Goal: Information Seeking & Learning: Find specific fact

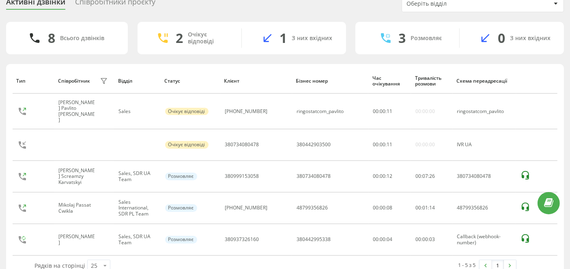
scroll to position [43, 0]
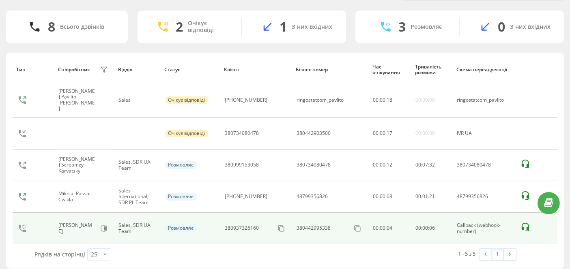
click at [521, 223] on icon at bounding box center [524, 227] width 7 height 9
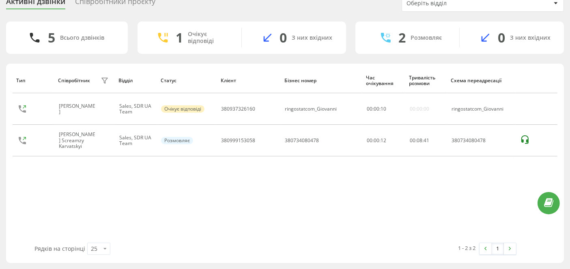
scroll to position [31, 0]
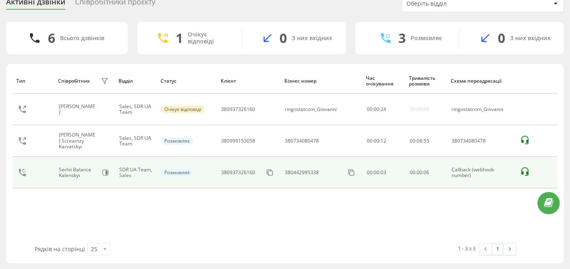
click at [523, 169] on icon at bounding box center [525, 172] width 10 height 10
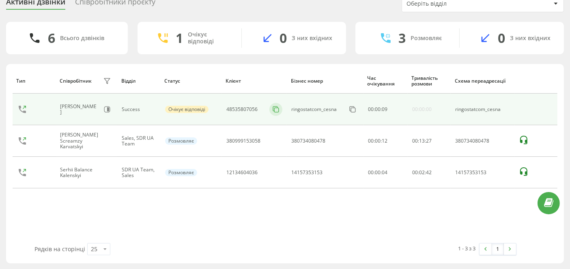
click at [278, 113] on icon at bounding box center [276, 109] width 8 height 8
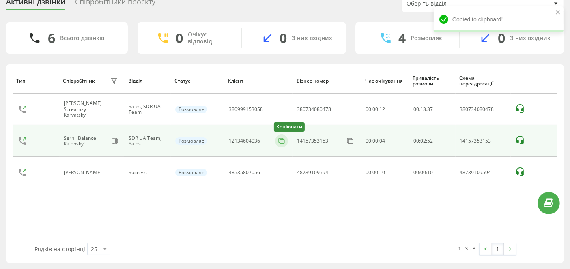
click at [282, 142] on icon at bounding box center [281, 141] width 8 height 8
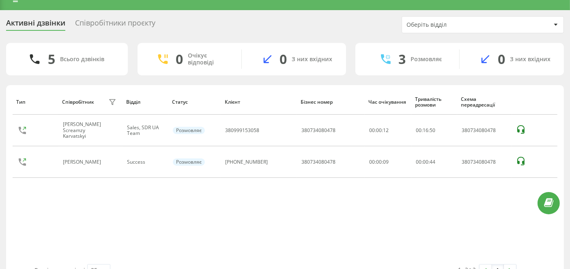
scroll to position [0, 0]
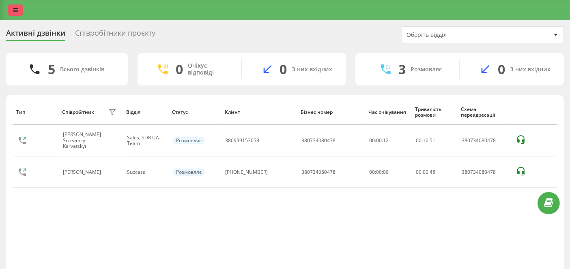
click at [14, 10] on icon at bounding box center [15, 10] width 5 height 6
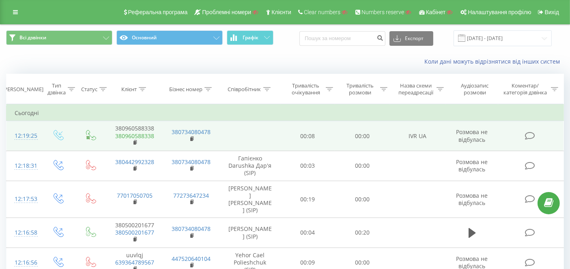
click at [135, 140] on icon at bounding box center [135, 143] width 4 height 6
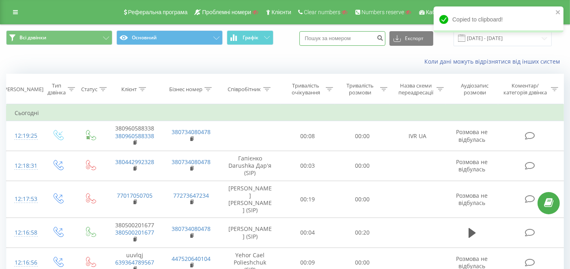
click at [350, 38] on input at bounding box center [342, 38] width 86 height 15
paste input "380960588338"
type input "380960588338"
click at [383, 34] on icon "submit" at bounding box center [379, 36] width 7 height 5
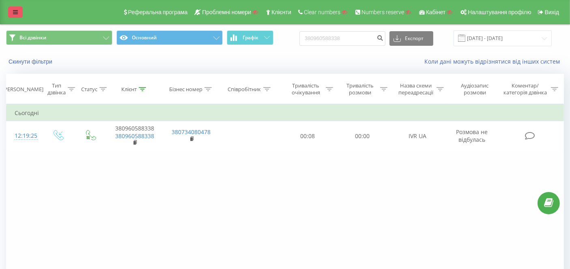
click at [12, 8] on link at bounding box center [15, 11] width 15 height 11
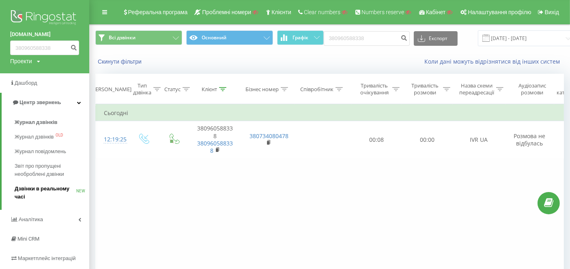
click at [32, 189] on span "Дзвінки в реальному часі" at bounding box center [46, 193] width 62 height 16
click at [45, 187] on span "Дзвінки в реальному часі" at bounding box center [46, 193] width 62 height 16
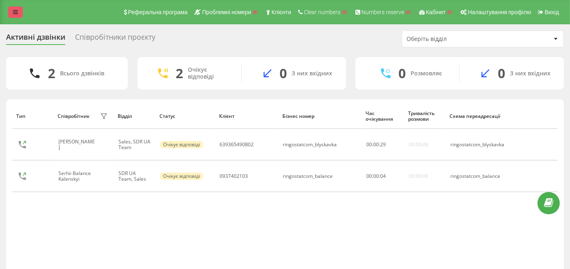
click at [16, 8] on link at bounding box center [15, 11] width 15 height 11
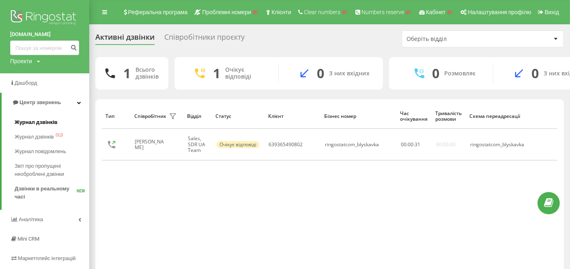
click at [36, 122] on span "Журнал дзвінків" at bounding box center [36, 122] width 43 height 8
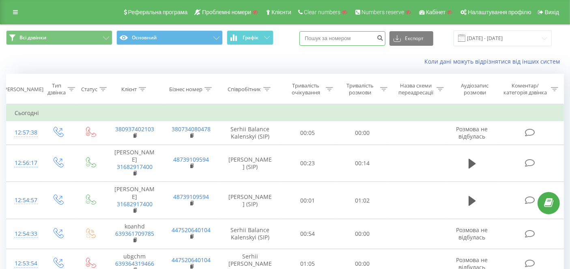
click at [338, 35] on input at bounding box center [342, 38] width 86 height 15
paste input "380964904884"
type input "380964904884"
click at [383, 39] on icon "submit" at bounding box center [379, 36] width 7 height 5
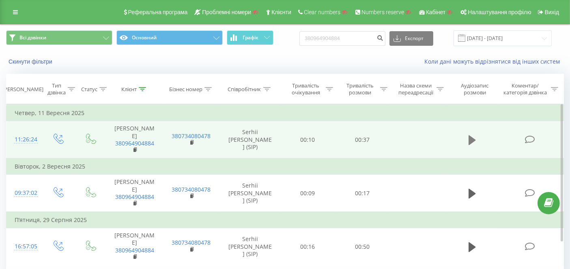
click at [471, 136] on icon at bounding box center [471, 140] width 7 height 10
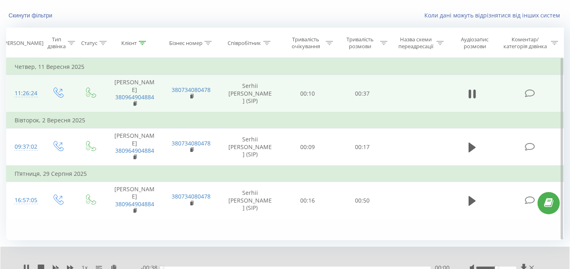
scroll to position [79, 0]
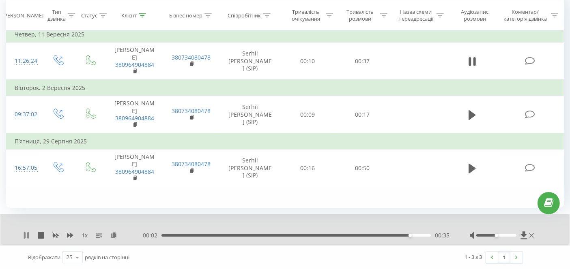
click at [26, 236] on icon at bounding box center [26, 235] width 6 height 6
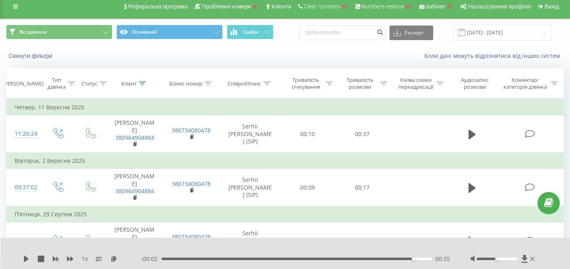
scroll to position [0, 0]
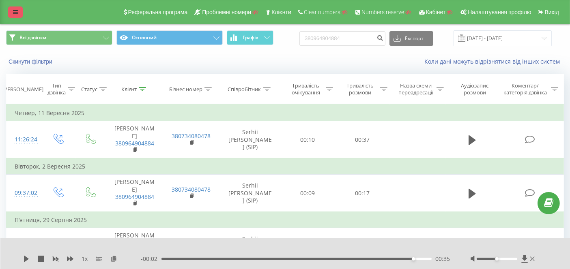
click at [16, 7] on link at bounding box center [15, 11] width 15 height 11
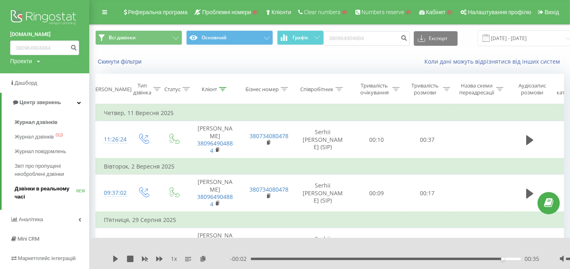
click at [44, 189] on span "Дзвінки в реальному часі" at bounding box center [46, 193] width 62 height 16
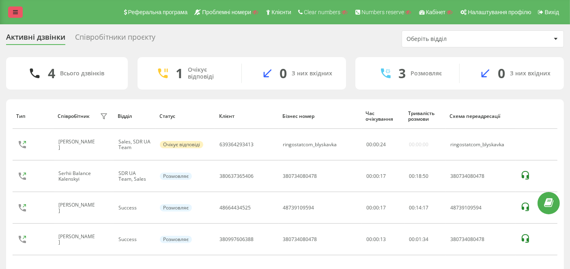
click at [18, 14] on link at bounding box center [15, 11] width 15 height 11
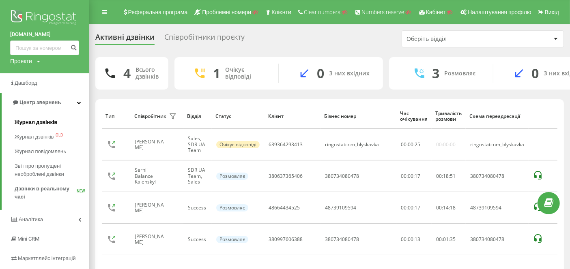
click at [38, 119] on span "Журнал дзвінків" at bounding box center [36, 122] width 43 height 8
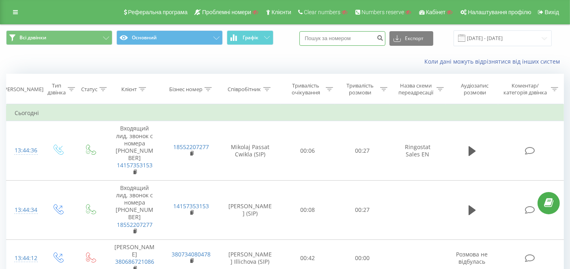
click at [349, 40] on input at bounding box center [342, 38] width 86 height 15
paste input "19297615236"
type input "19297615236"
click at [383, 36] on icon "submit" at bounding box center [379, 36] width 7 height 5
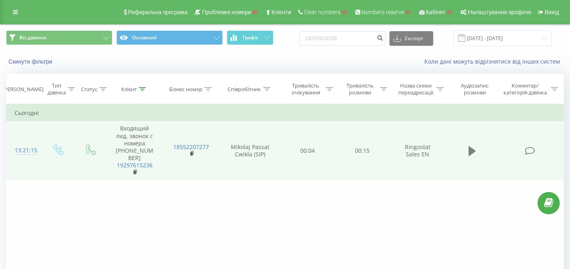
click at [471, 146] on icon at bounding box center [471, 151] width 7 height 11
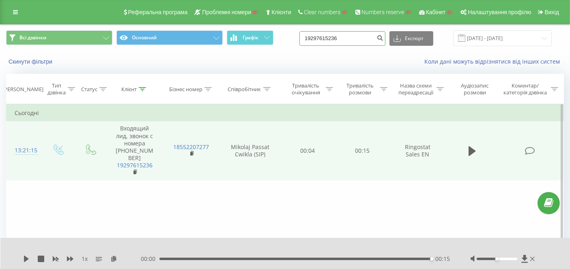
paste input "19298320225"
drag, startPoint x: 358, startPoint y: 40, endPoint x: 300, endPoint y: 42, distance: 58.0
click at [300, 42] on div "Всі дзвінки Основний Графік 19298320225 Експорт .csv .xls .xlsx [DATE] - [DATE]" at bounding box center [284, 38] width 557 height 16
type input "19298320225"
click at [383, 35] on icon "submit" at bounding box center [379, 36] width 7 height 5
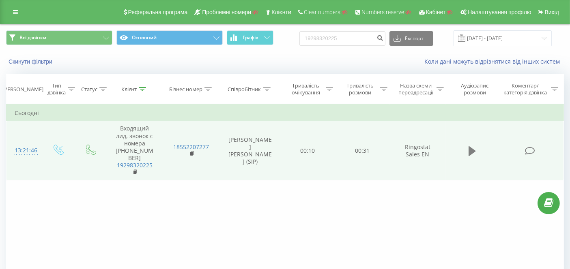
click at [476, 147] on button at bounding box center [472, 151] width 12 height 12
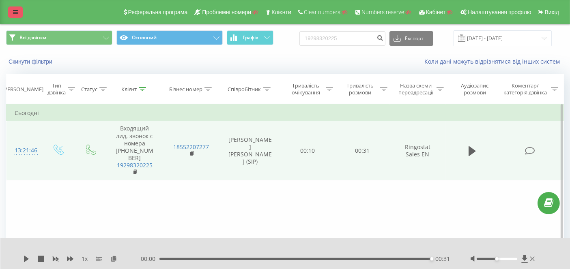
click at [13, 8] on link at bounding box center [15, 11] width 15 height 11
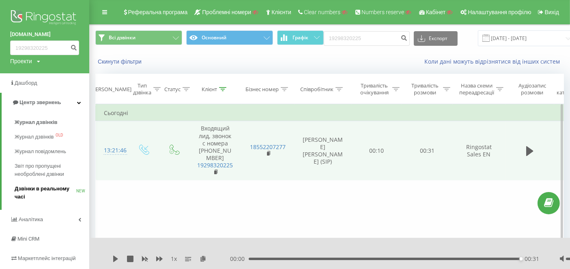
click at [44, 191] on span "Дзвінки в реальному часі" at bounding box center [46, 193] width 62 height 16
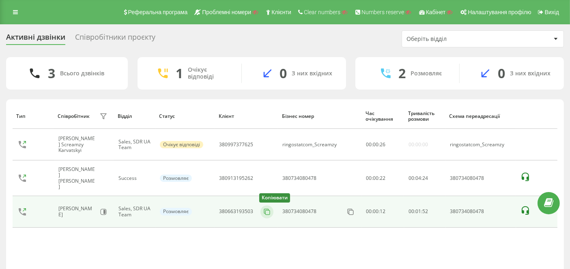
drag, startPoint x: 265, startPoint y: 206, endPoint x: 254, endPoint y: 168, distance: 38.9
click at [265, 208] on icon at bounding box center [267, 212] width 8 height 8
